Goal: Use online tool/utility: Use online tool/utility

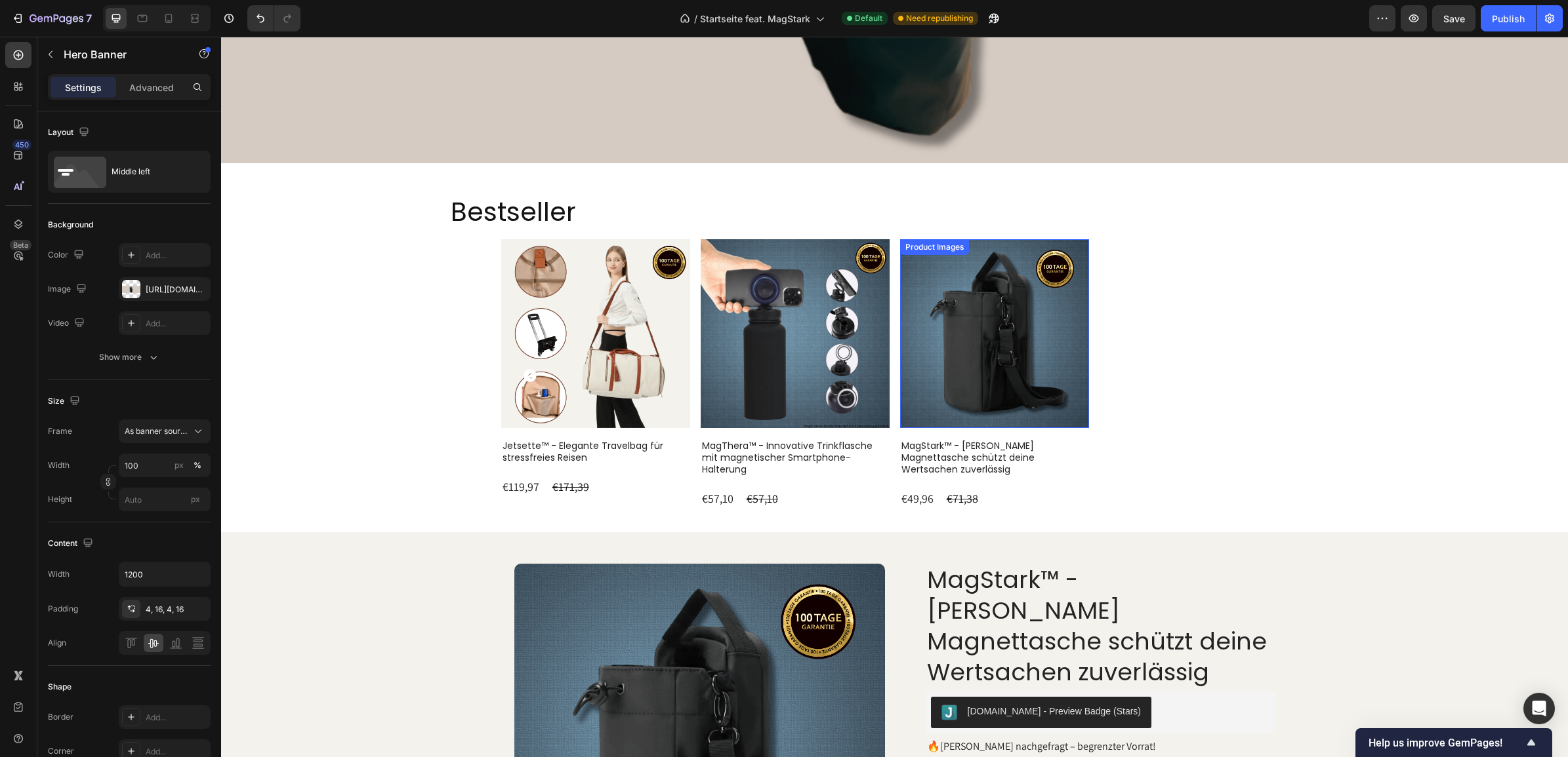
scroll to position [410, 0]
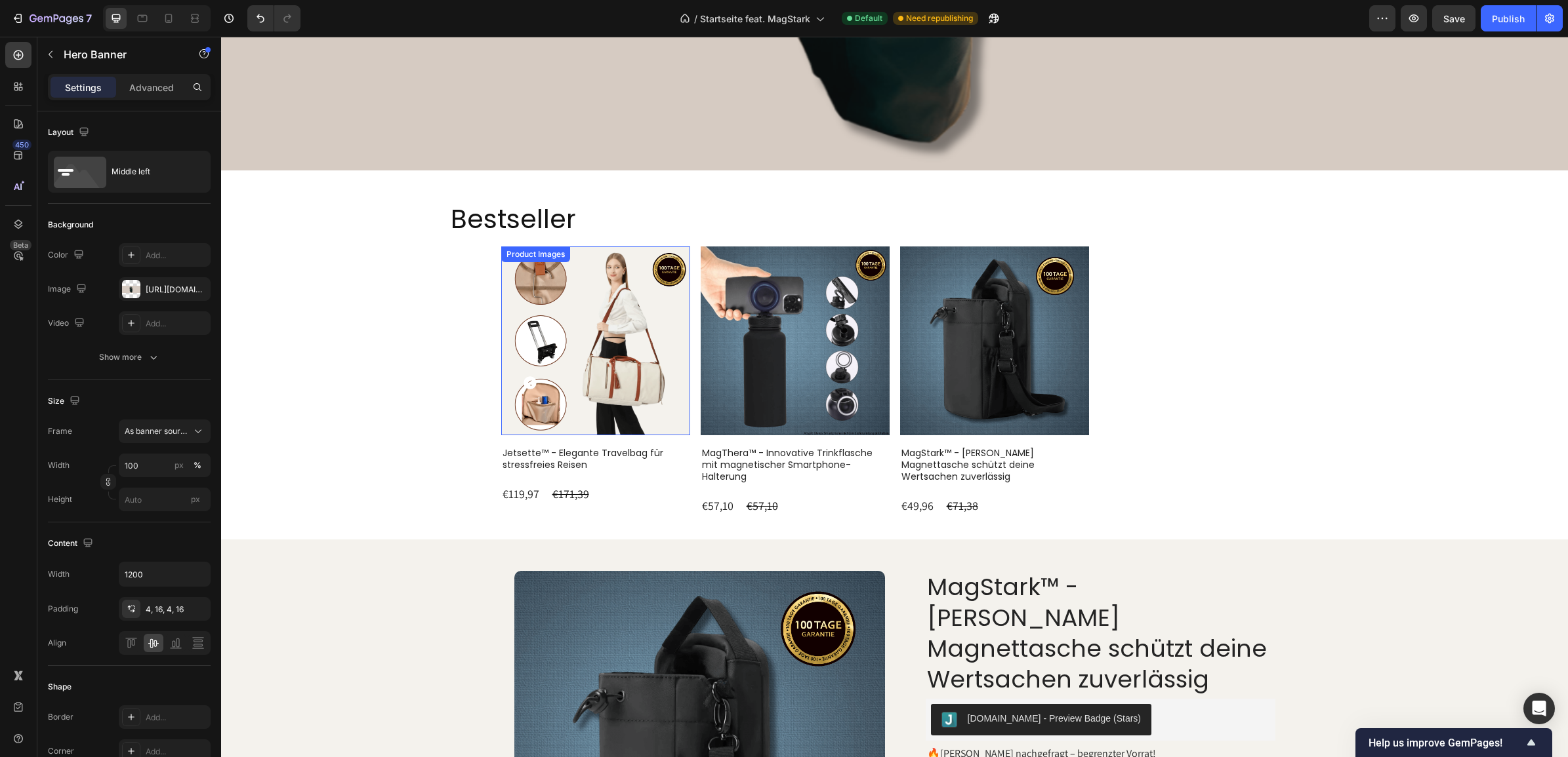
click at [607, 346] on img at bounding box center [596, 341] width 189 height 189
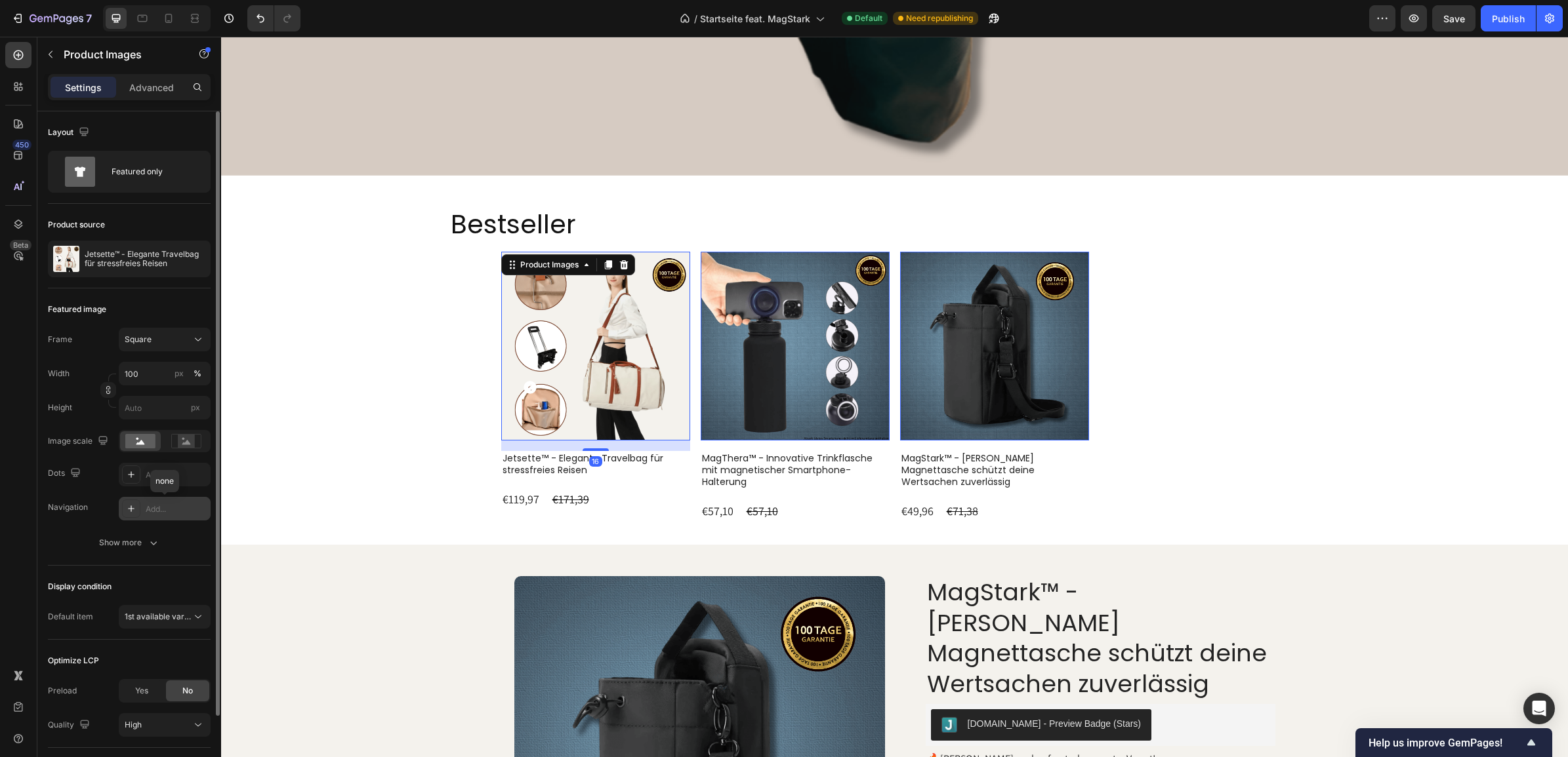
scroll to position [89, 0]
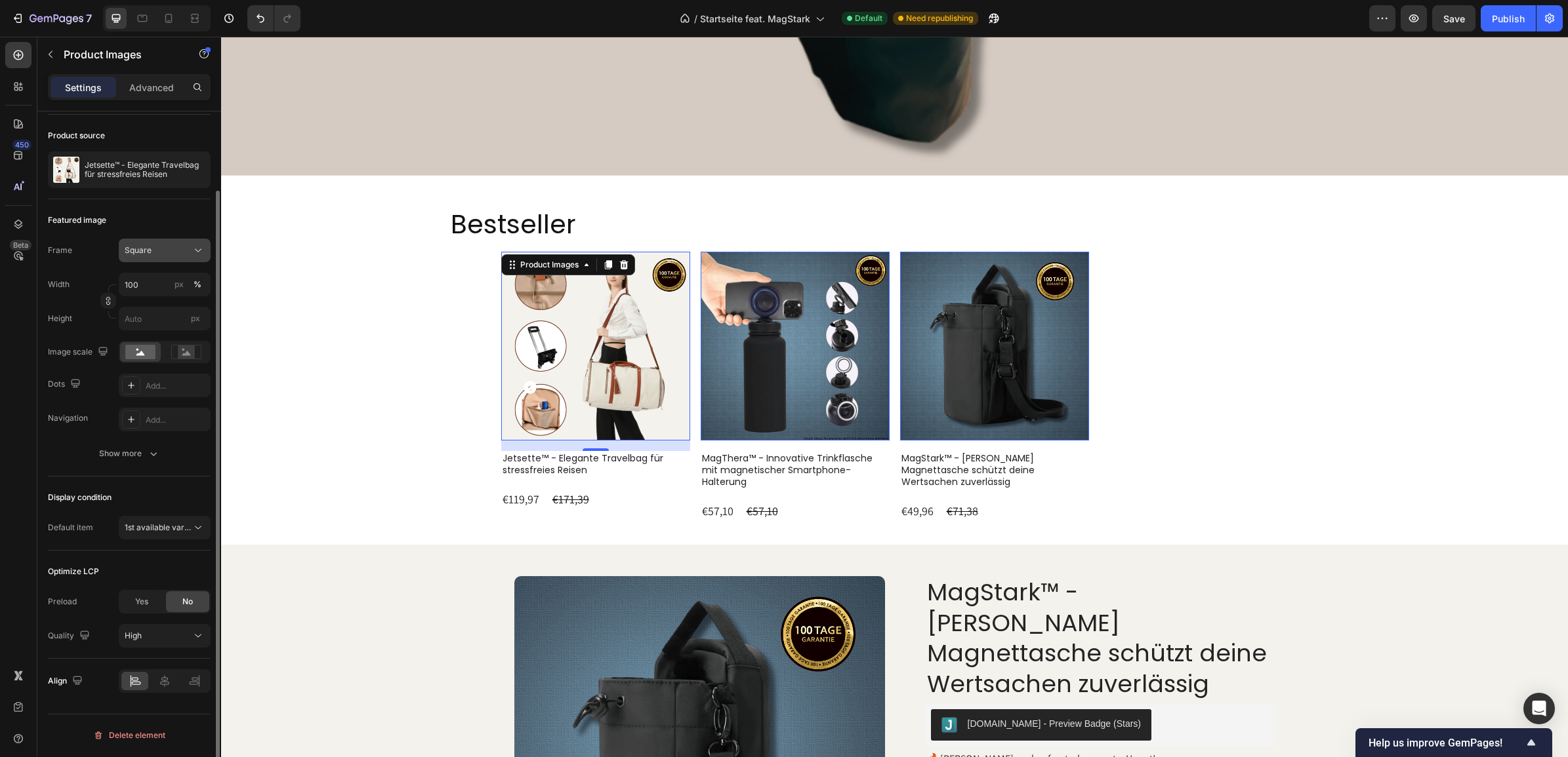
click at [172, 257] on div "Square" at bounding box center [164, 250] width 80 height 13
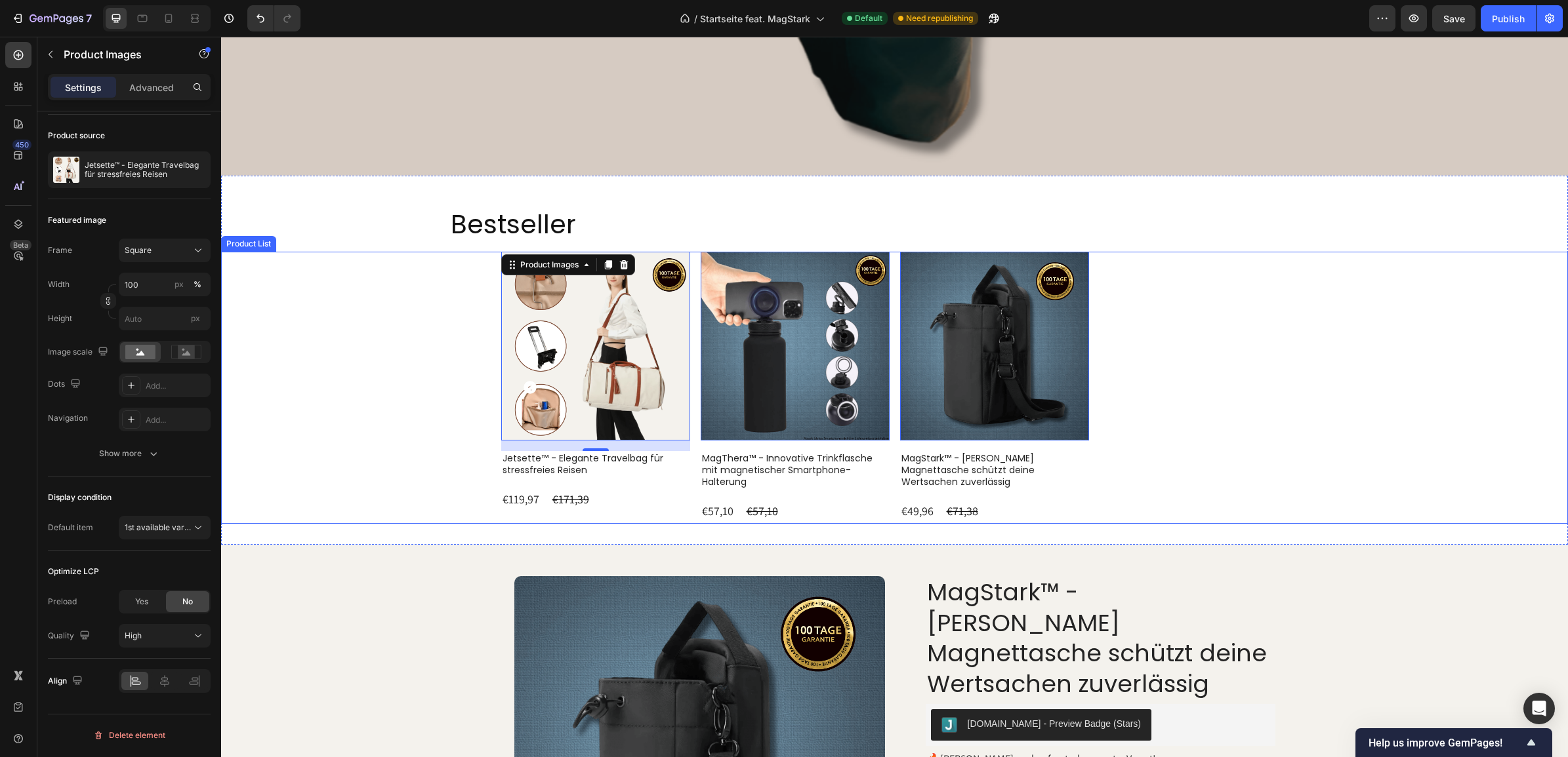
click at [376, 354] on div "Product Images 16 Jetsette™ - Elegante Travelbag für stressfreies Reisen Produc…" at bounding box center [894, 387] width 1347 height 272
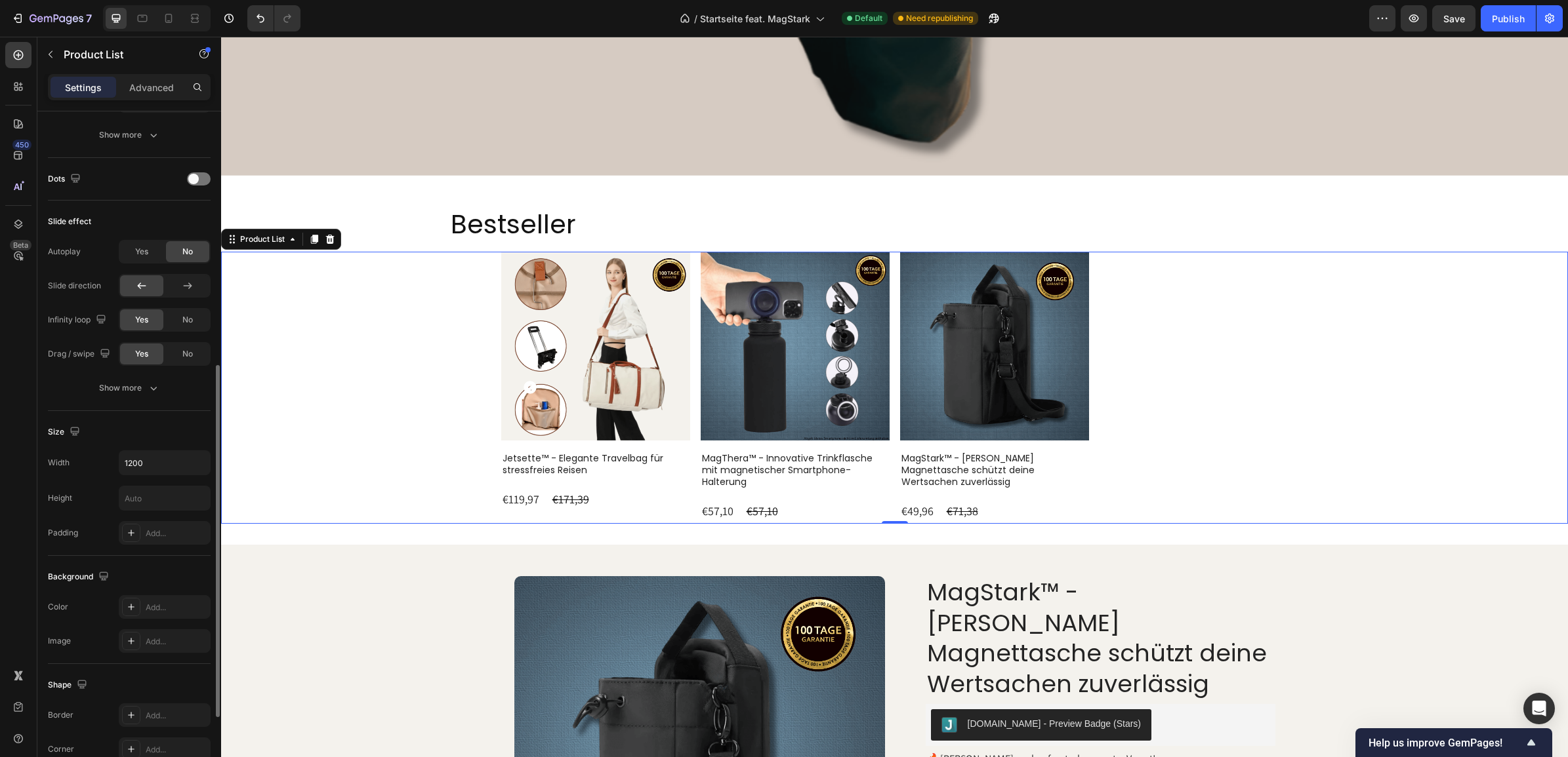
scroll to position [641, 0]
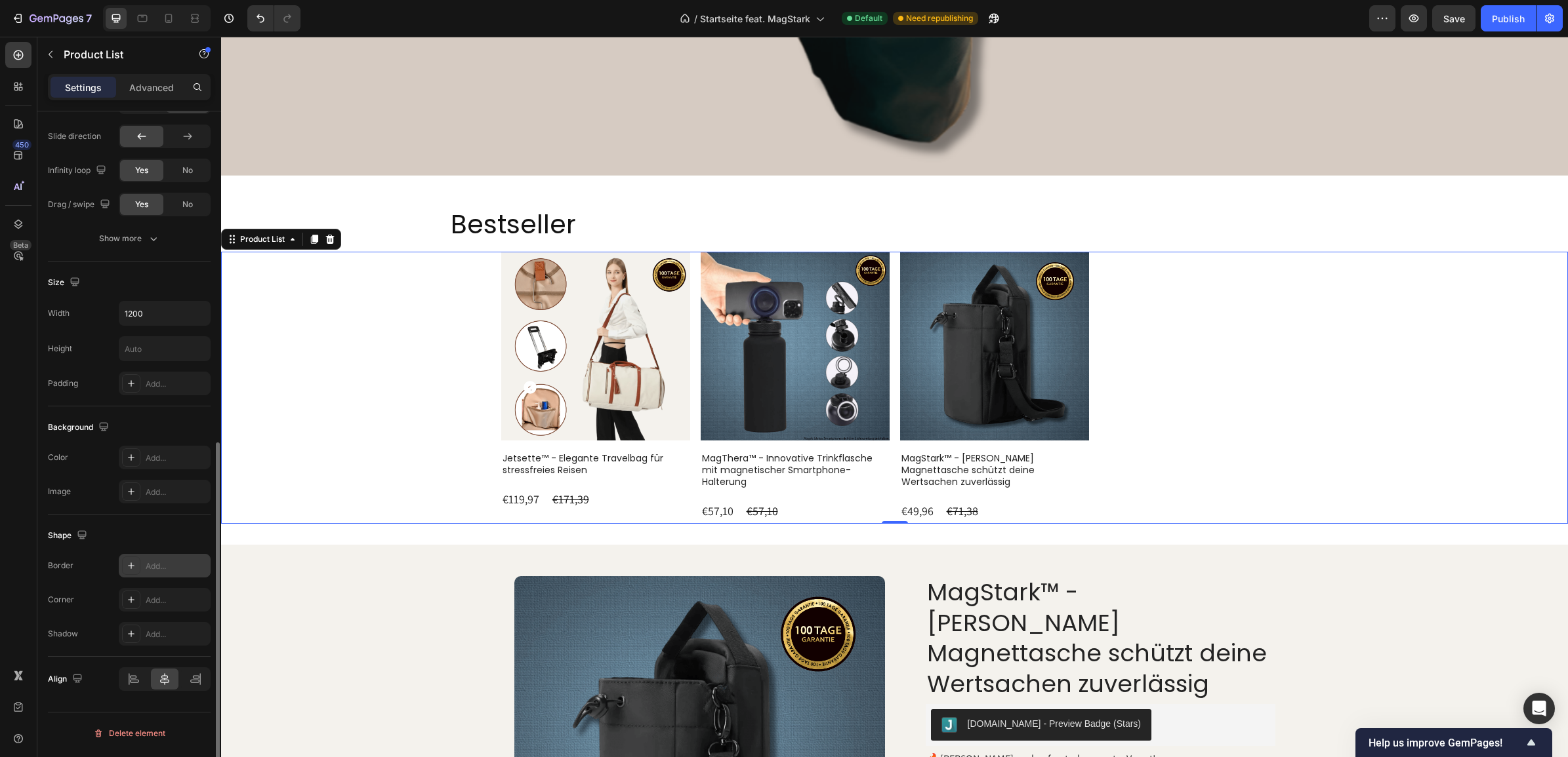
click at [168, 570] on div "Add..." at bounding box center [176, 567] width 61 height 12
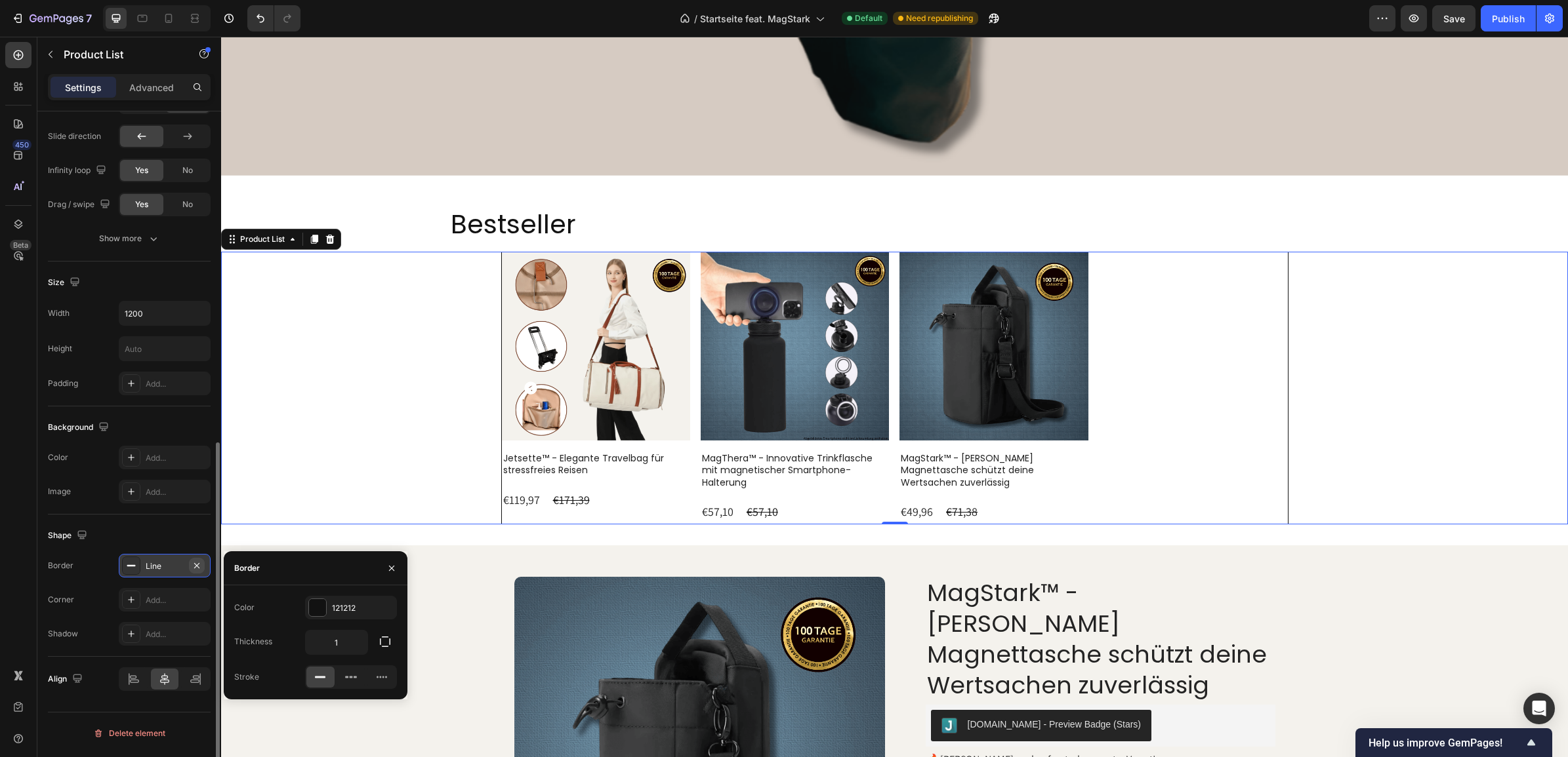
click at [200, 571] on icon "button" at bounding box center [197, 566] width 11 height 11
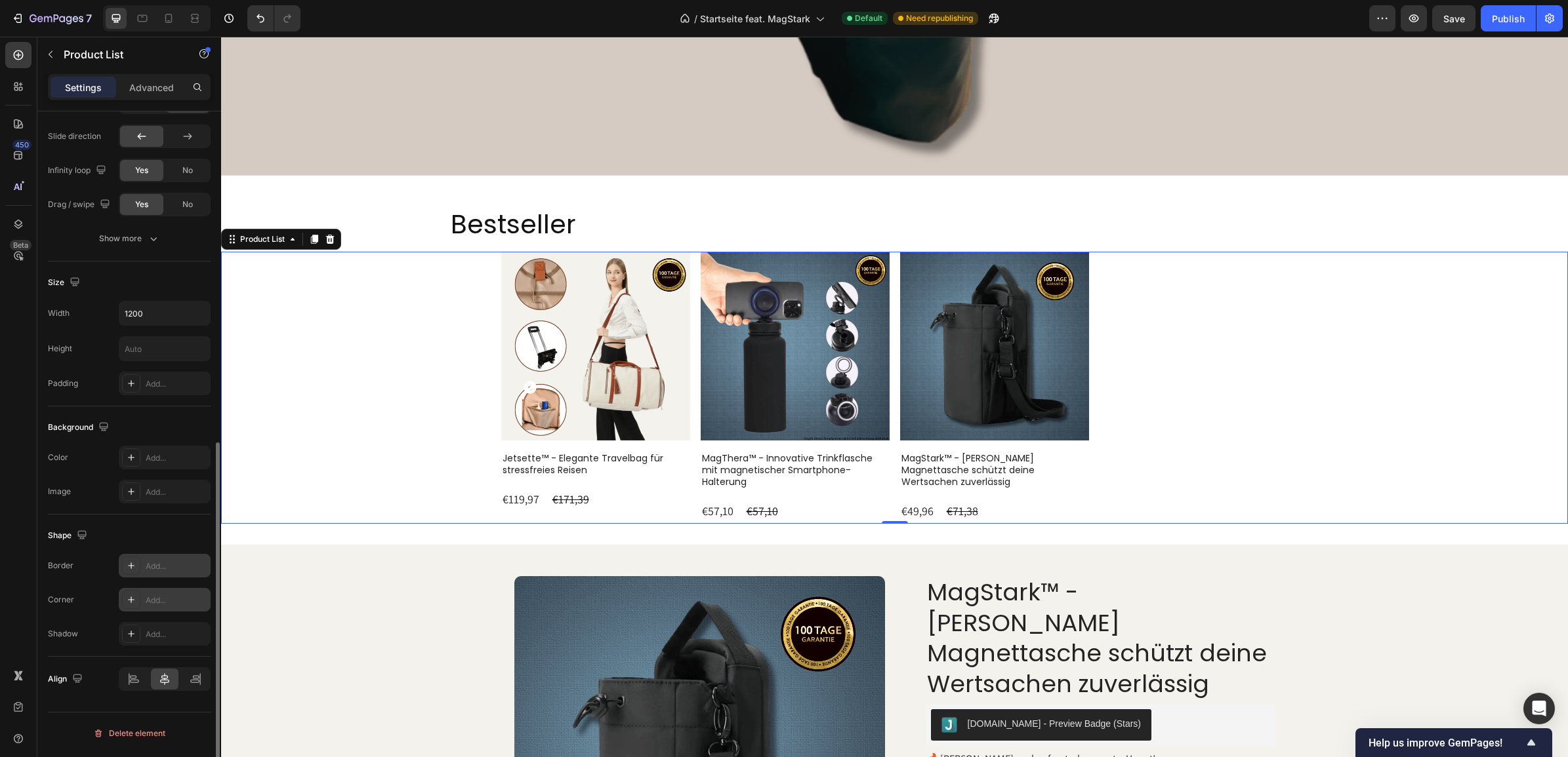
click at [169, 600] on div "Add..." at bounding box center [176, 601] width 61 height 12
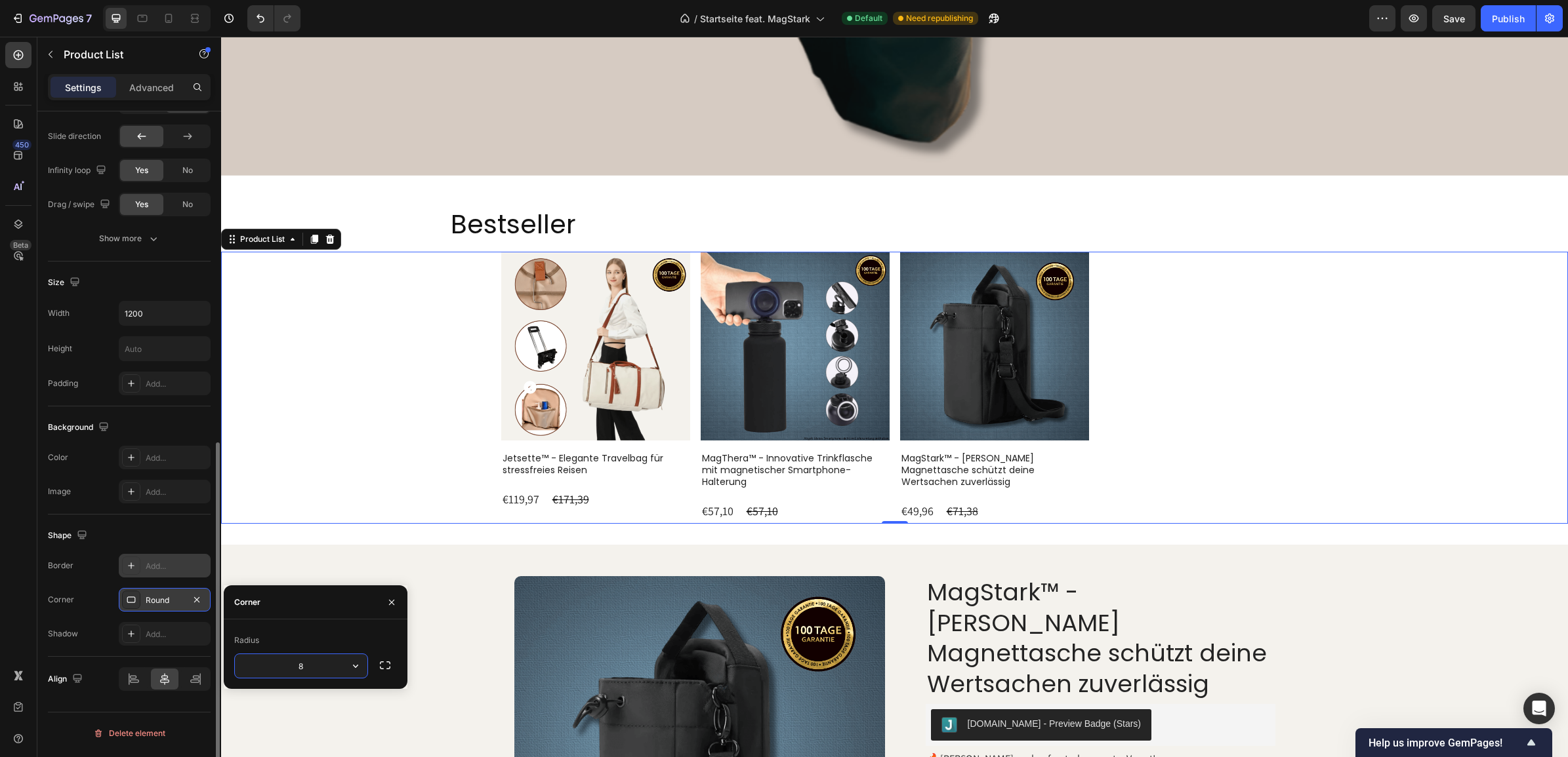
click at [407, 403] on div "Product Images Jetsette™ - Elegante Travelbag für stressfreies Reisen Product T…" at bounding box center [894, 387] width 1347 height 272
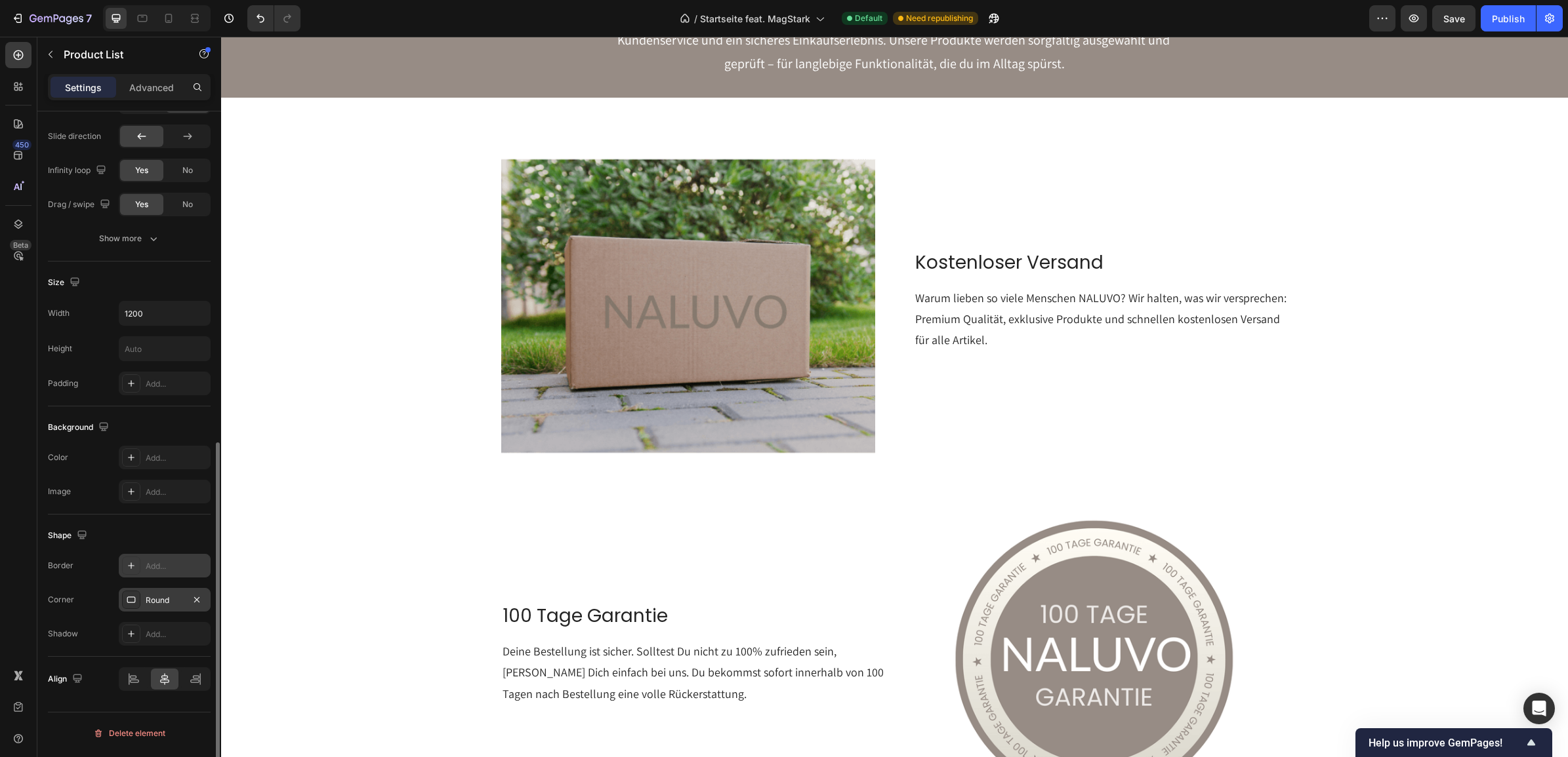
scroll to position [1885, 0]
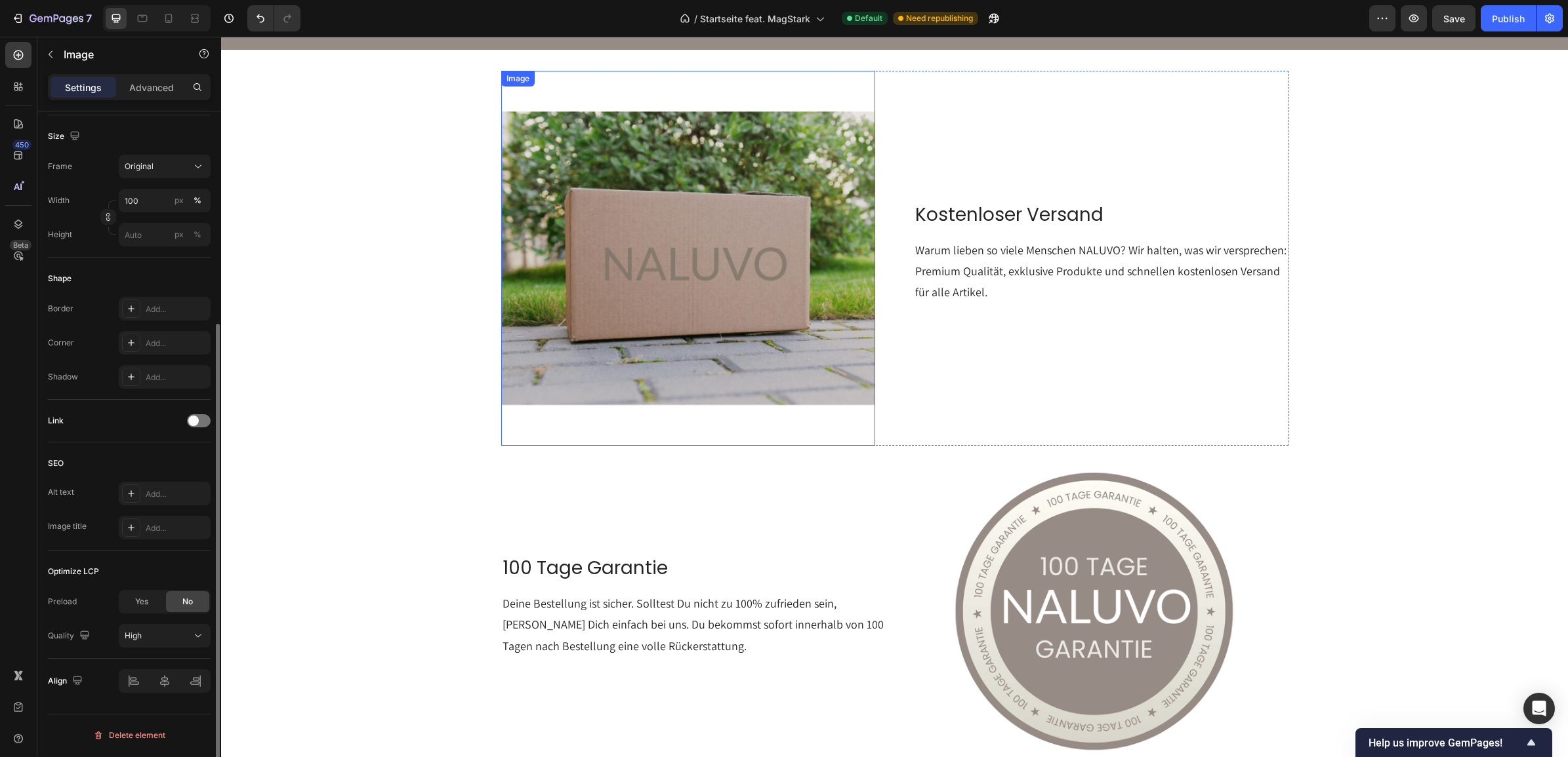
click at [704, 238] on img at bounding box center [688, 258] width 374 height 375
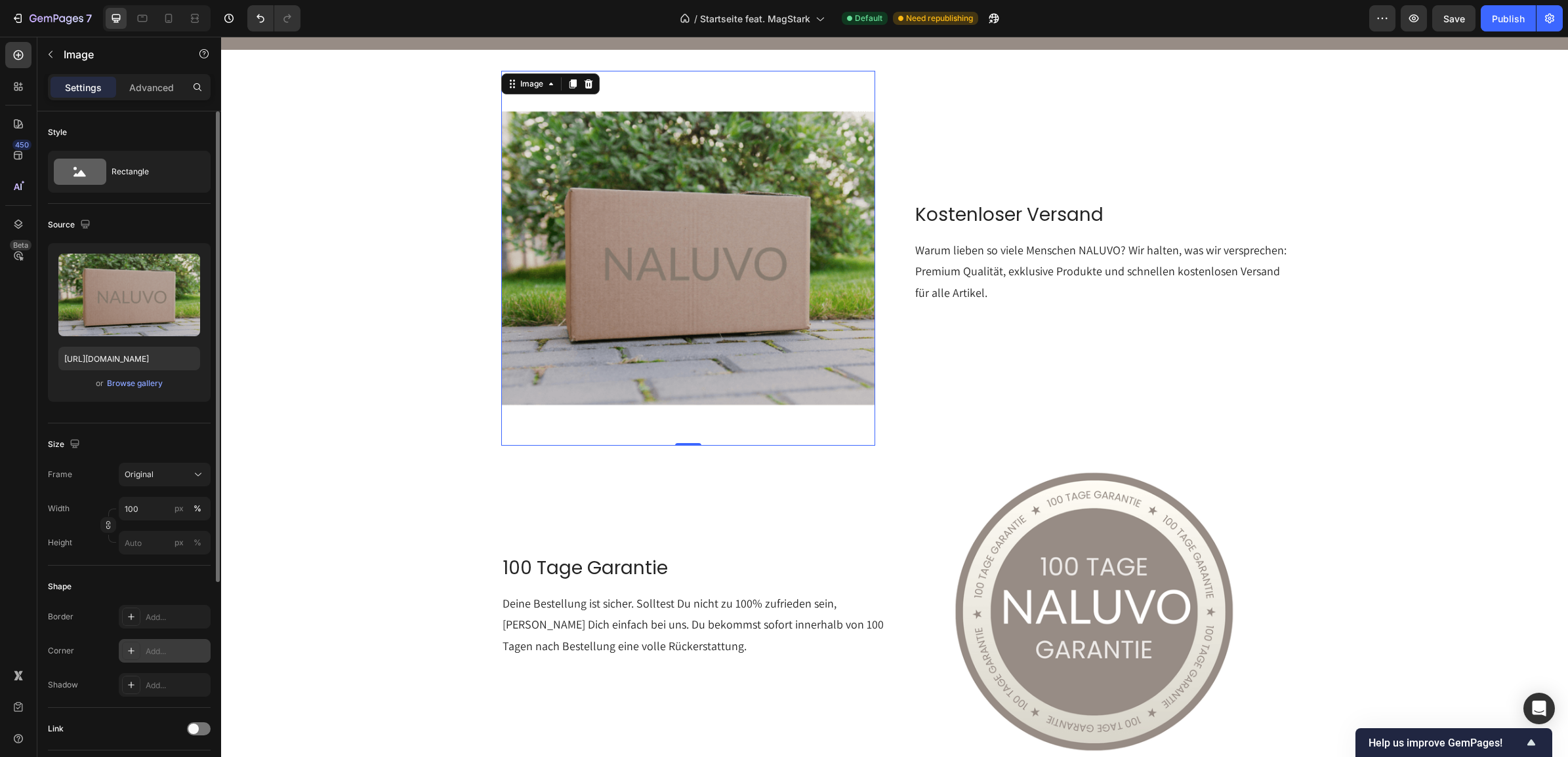
click at [162, 654] on div "Add..." at bounding box center [176, 652] width 61 height 12
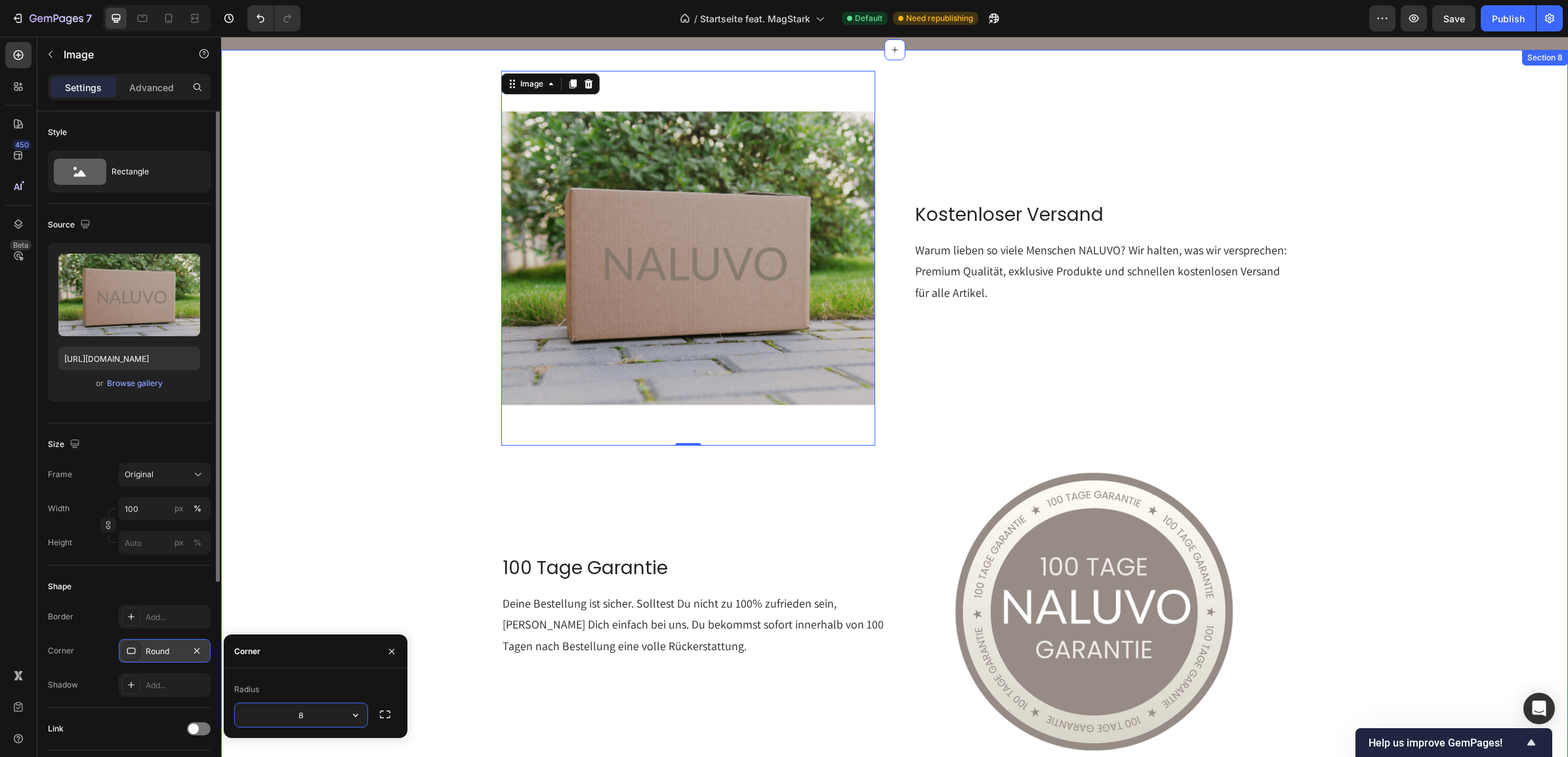
click at [296, 570] on div "Image 0 Kostenloser Versand Heading Warum lieben so viele Menschen NALUVO? Wir …" at bounding box center [894, 424] width 1347 height 749
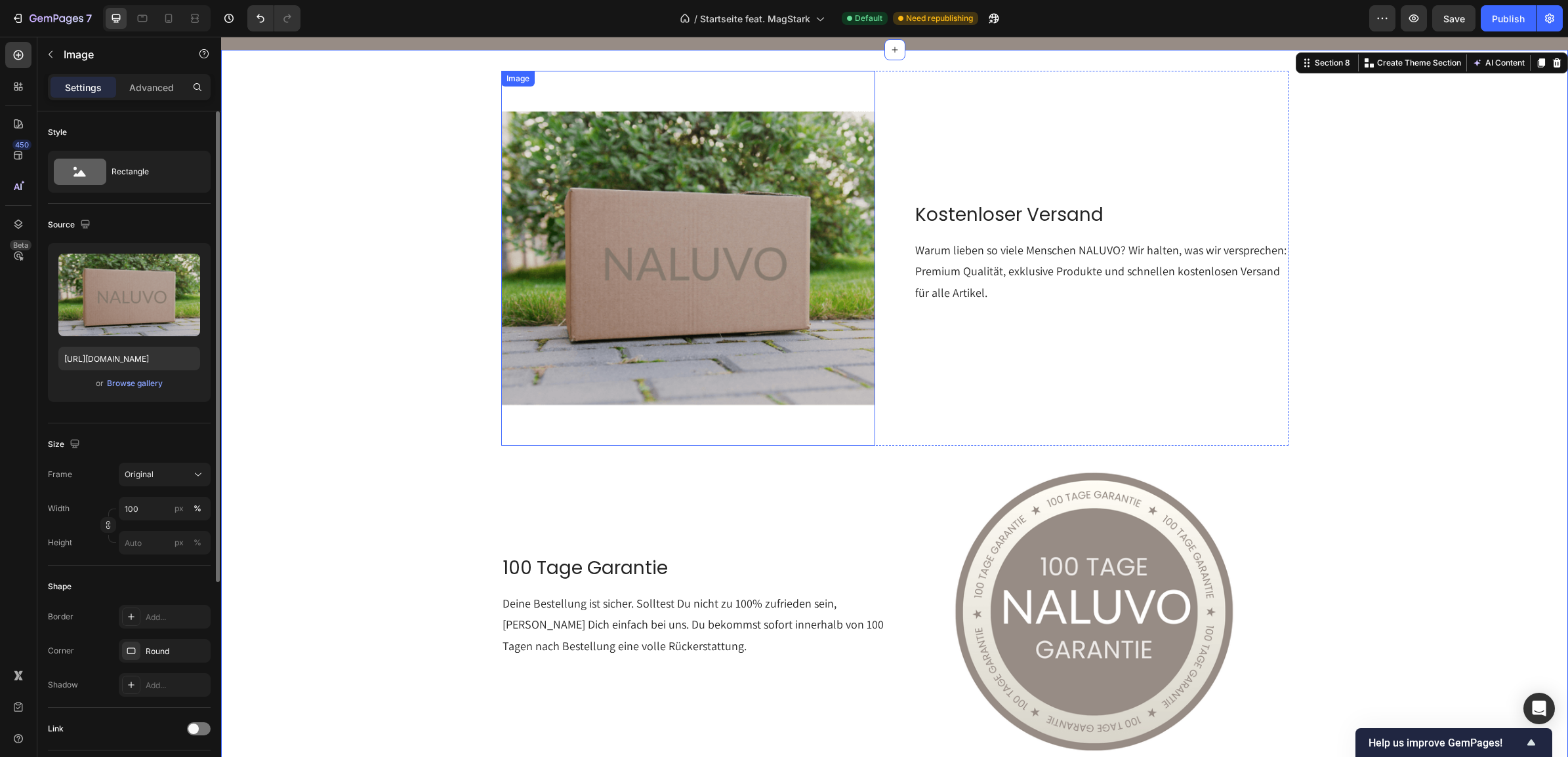
click at [542, 371] on img at bounding box center [688, 258] width 374 height 375
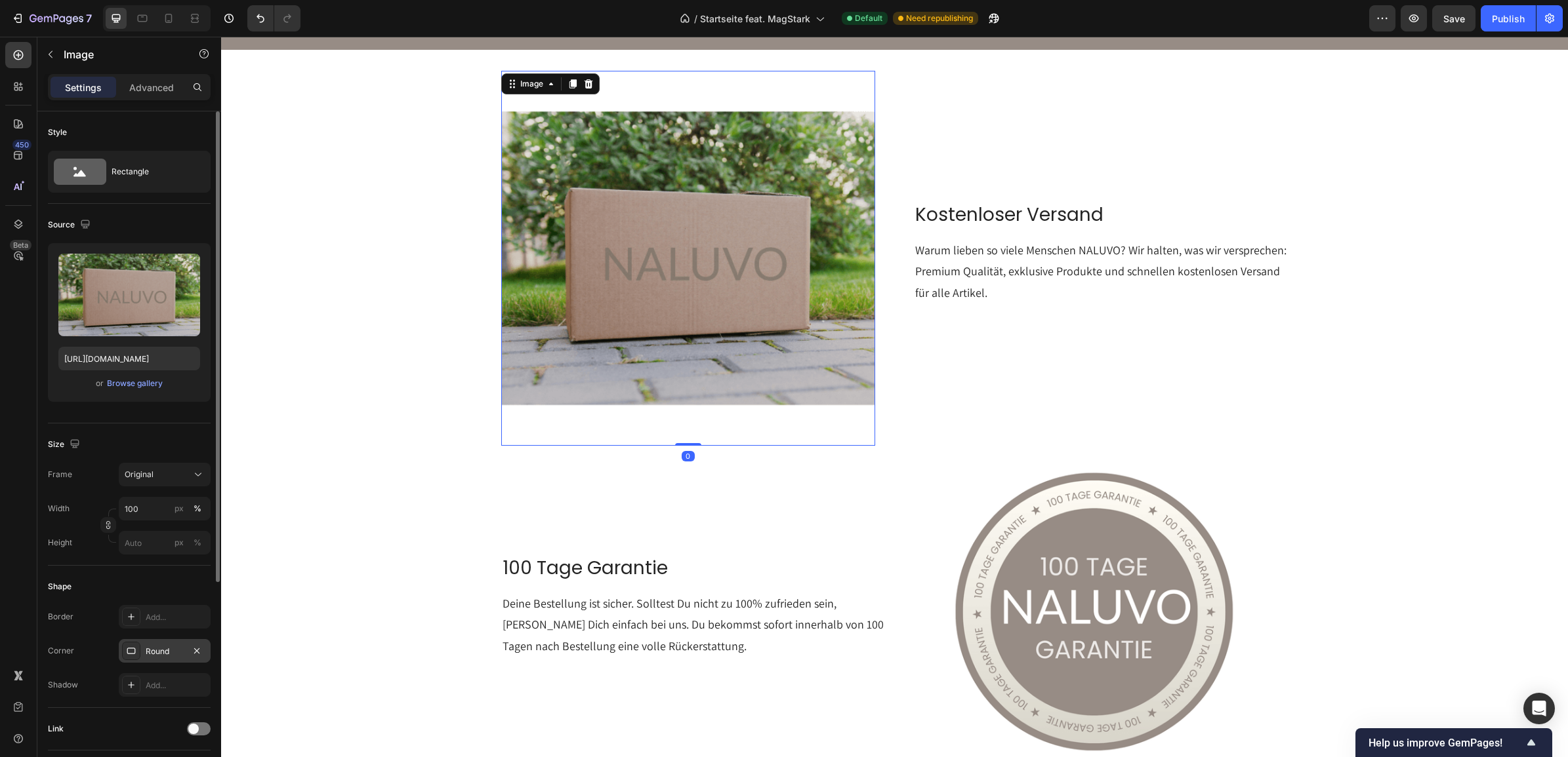
click at [156, 651] on div "Round" at bounding box center [164, 652] width 38 height 12
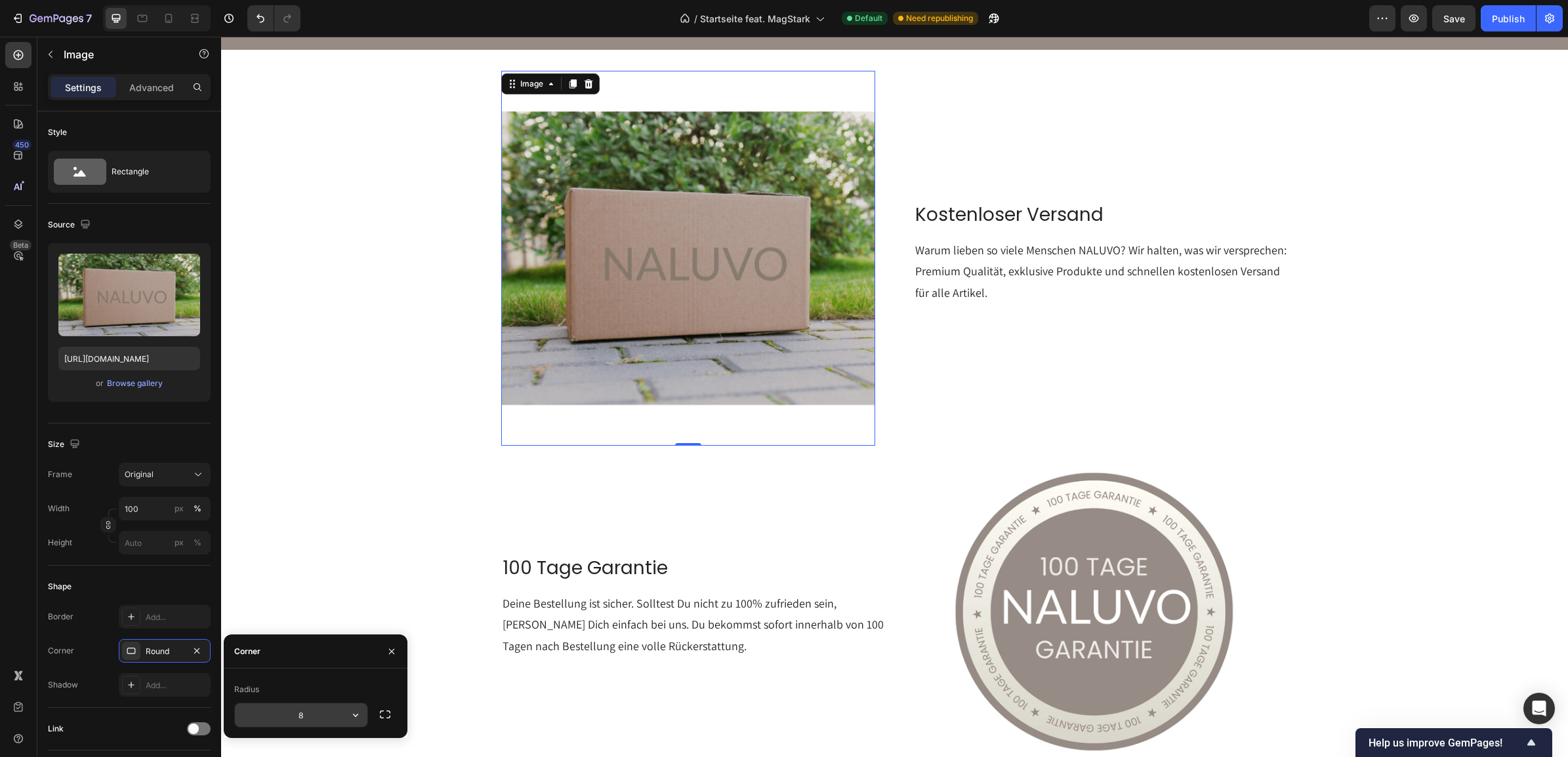
click at [318, 722] on input "8" at bounding box center [301, 715] width 133 height 24
click at [388, 722] on button "button" at bounding box center [384, 714] width 24 height 24
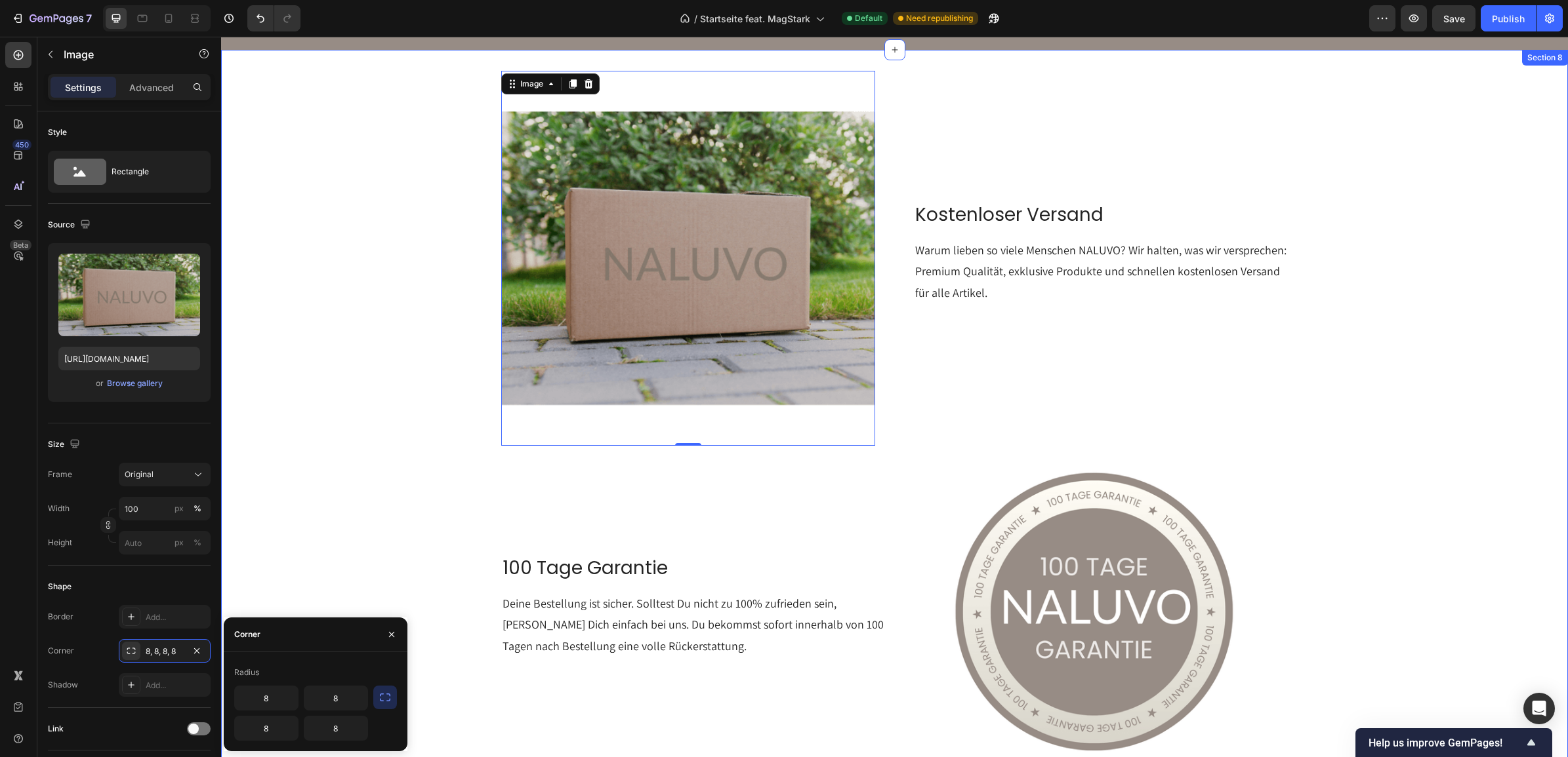
click at [333, 475] on div "Image 0 Kostenloser Versand Heading Warum lieben so viele Menschen NALUVO? Wir …" at bounding box center [894, 424] width 1347 height 749
